Goal: Find specific page/section: Find specific page/section

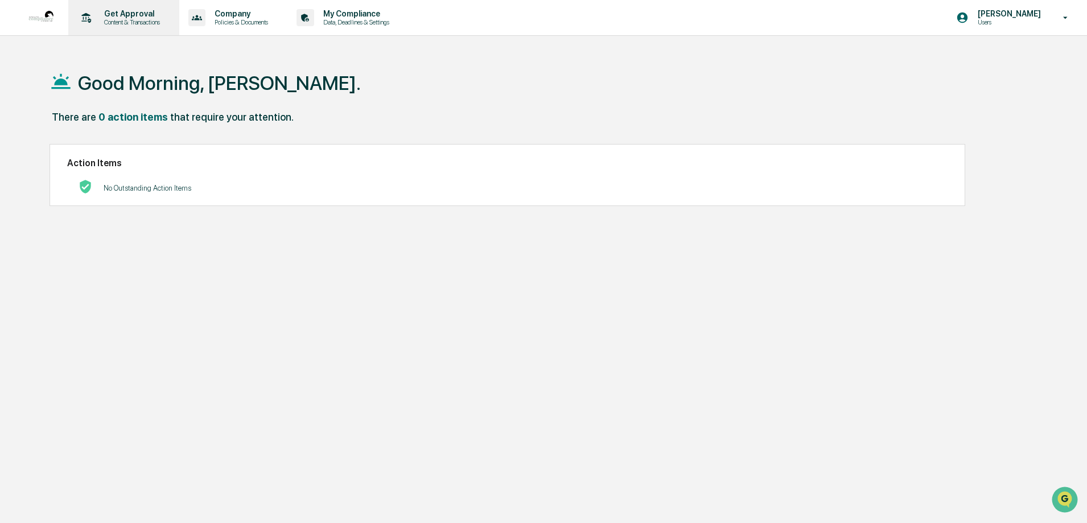
click at [138, 23] on p "Content & Transactions" at bounding box center [130, 22] width 71 height 8
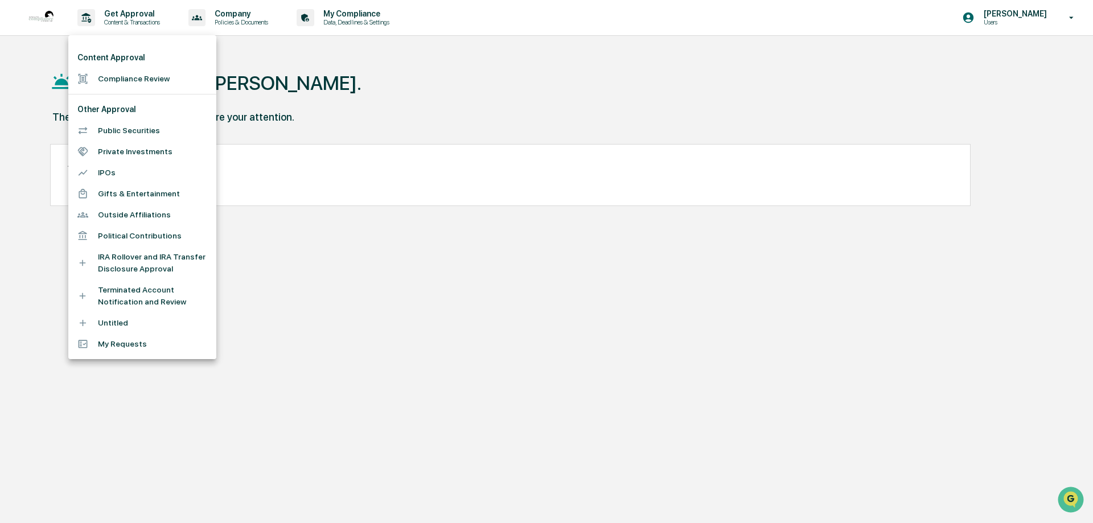
click at [1066, 20] on div at bounding box center [546, 261] width 1093 height 523
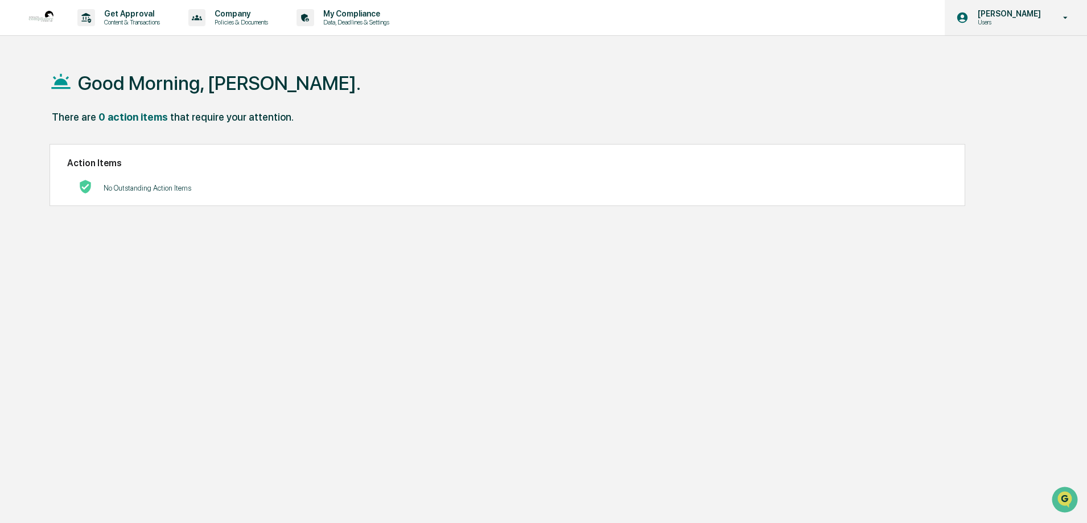
click at [1015, 20] on p "Users" at bounding box center [1008, 22] width 78 height 8
